Goal: Entertainment & Leisure: Consume media (video, audio)

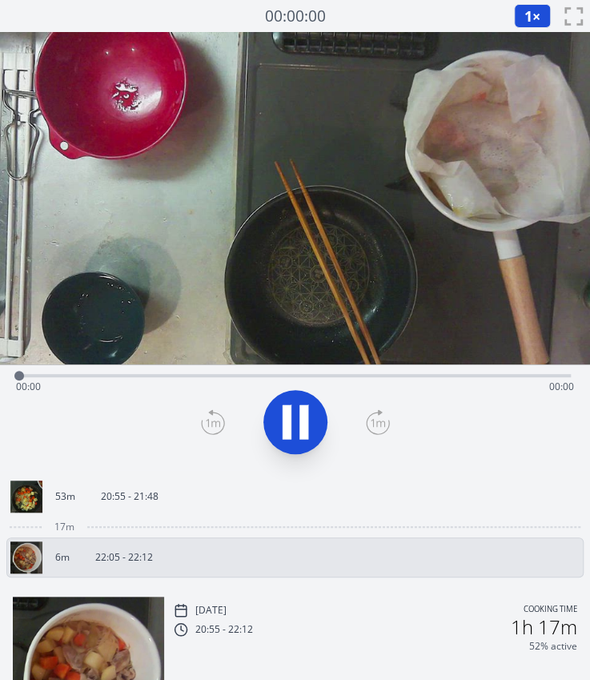
click at [194, 374] on div "Time elapsed: 00:00 Time remaining: 00:00" at bounding box center [295, 387] width 558 height 26
click at [283, 380] on div "Time elapsed: 00:00 Time remaining: 00:14" at bounding box center [295, 387] width 558 height 26
click at [353, 374] on div "Time elapsed: 00:06 Time remaining: 00:08" at bounding box center [295, 387] width 558 height 26
click at [109, 379] on div "Time elapsed: 00:10 Time remaining: 00:04" at bounding box center [295, 387] width 558 height 26
click at [122, 496] on p "20:55 - 21:48" at bounding box center [130, 496] width 58 height 13
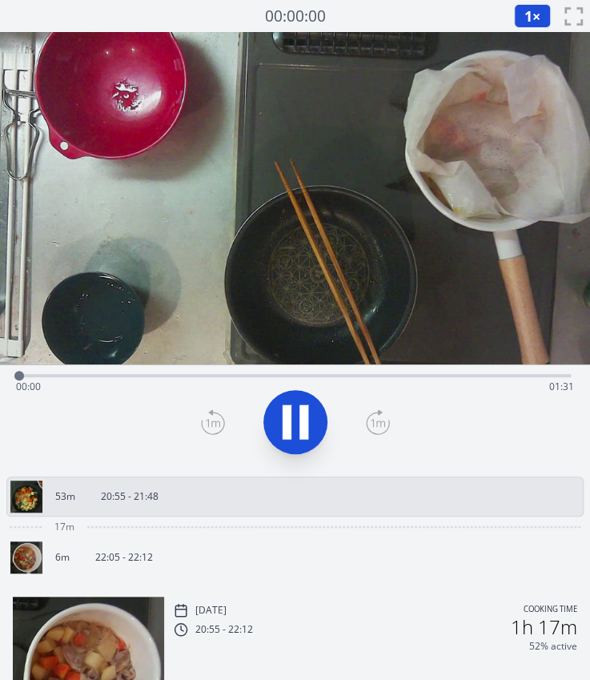
click at [144, 375] on div "Time elapsed: 00:00 Time remaining: 01:31" at bounding box center [295, 387] width 558 height 26
click at [221, 369] on div "Time elapsed: 00:21 Time remaining: 01:10" at bounding box center [295, 373] width 552 height 19
click at [297, 367] on div "Time elapsed: 00:34 Time remaining: 00:57" at bounding box center [295, 373] width 552 height 19
click at [379, 371] on div "Time elapsed: 00:47 Time remaining: 00:44" at bounding box center [295, 373] width 552 height 19
click at [426, 372] on div "Time elapsed: 01:00 Time remaining: 00:31" at bounding box center [295, 373] width 552 height 19
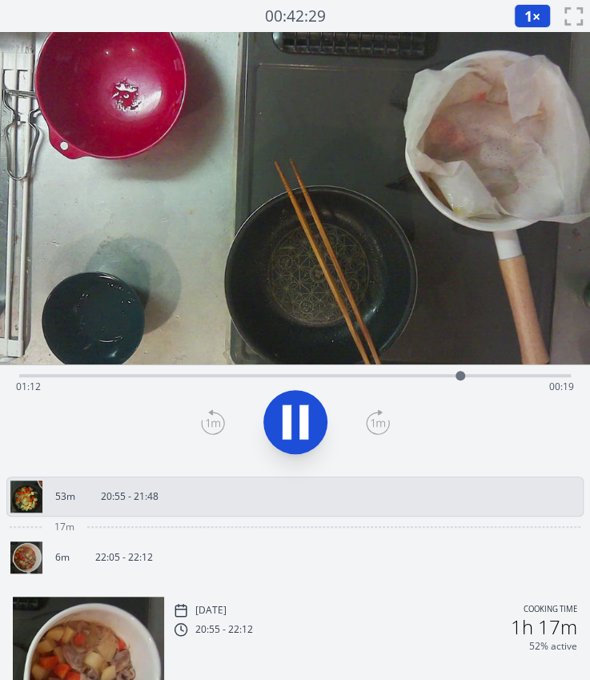
click at [291, 422] on icon at bounding box center [295, 421] width 45 height 45
